Goal: Book appointment/travel/reservation

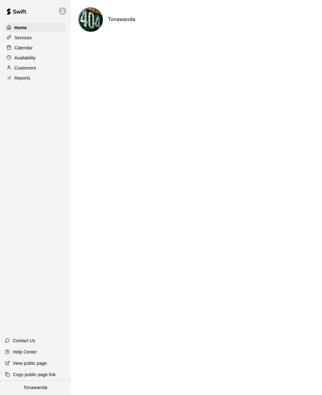
click at [18, 49] on p "Calendar" at bounding box center [23, 48] width 18 height 6
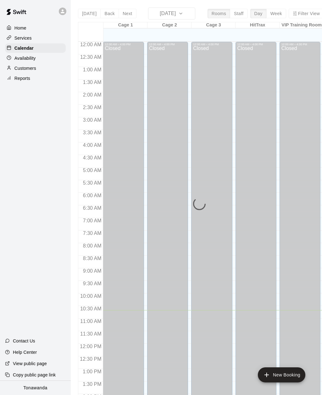
scroll to position [204, 0]
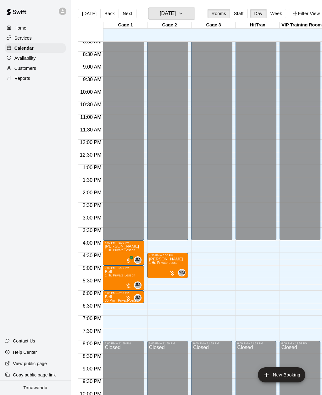
click at [163, 14] on h6 "[DATE]" at bounding box center [168, 13] width 16 height 9
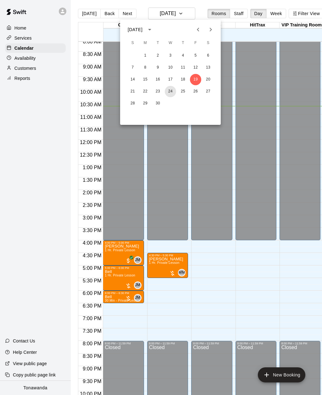
click at [168, 91] on button "24" at bounding box center [170, 91] width 11 height 11
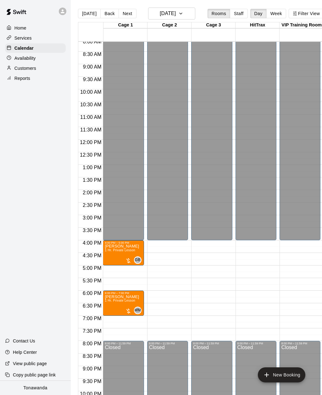
click at [102, 81] on li "1 Hr. Private Lesson" at bounding box center [107, 78] width 149 height 6
type input "**********"
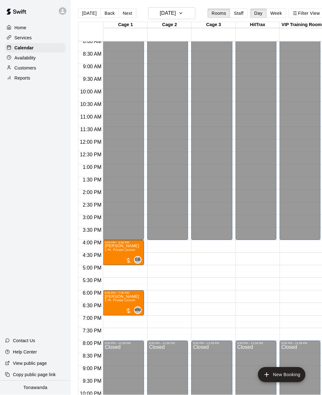
scroll to position [0, 0]
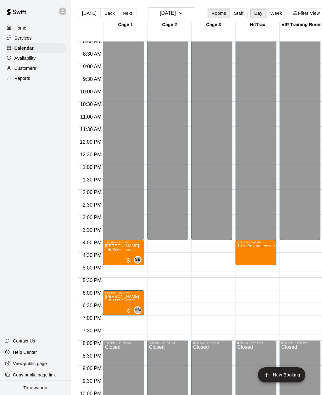
type input "*****"
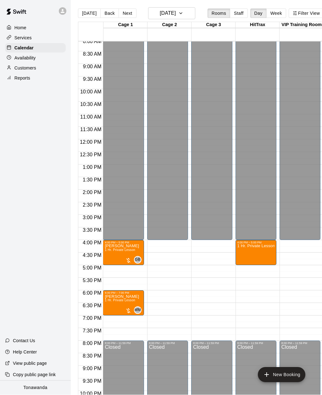
scroll to position [0, 0]
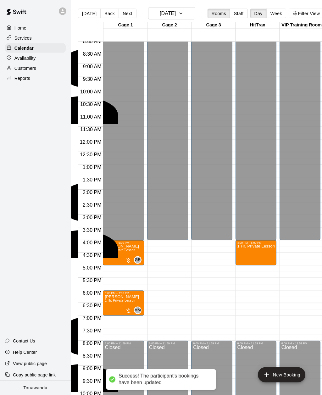
scroll to position [60, 0]
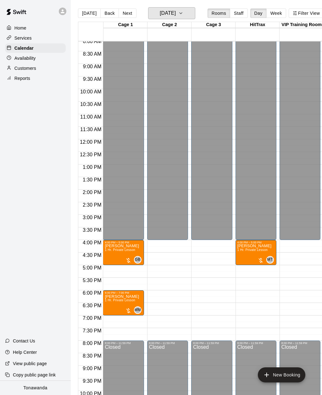
click at [163, 16] on h6 "[DATE]" at bounding box center [168, 13] width 16 height 9
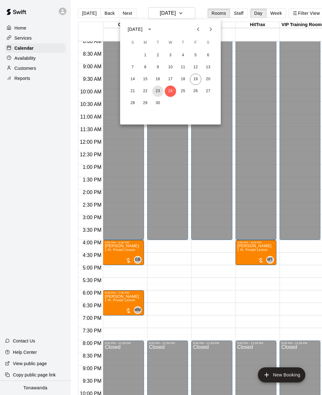
click at [157, 95] on button "23" at bounding box center [157, 91] width 11 height 11
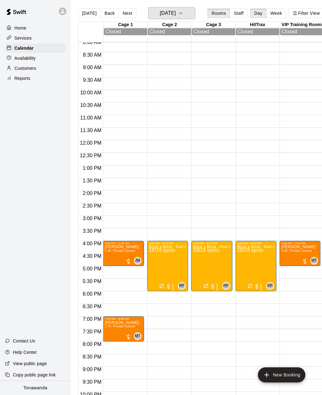
click at [161, 15] on h6 "[DATE]" at bounding box center [168, 13] width 16 height 9
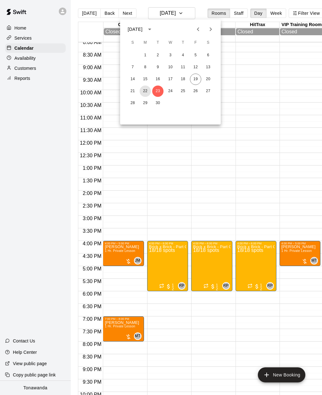
click at [144, 91] on button "22" at bounding box center [145, 91] width 11 height 11
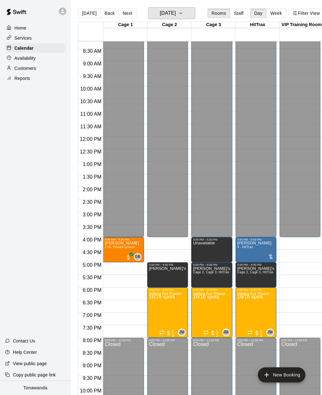
scroll to position [210, 0]
